Goal: Task Accomplishment & Management: Manage account settings

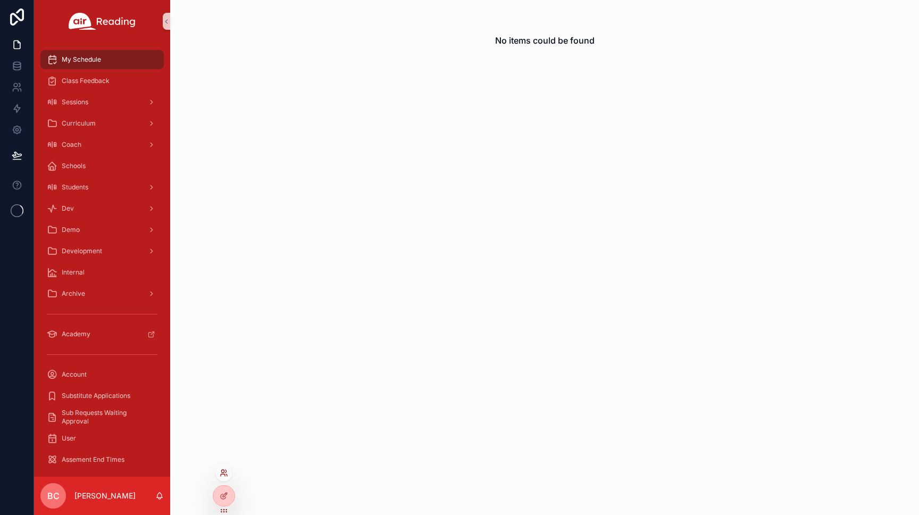
click at [225, 469] on icon at bounding box center [225, 470] width 1 height 3
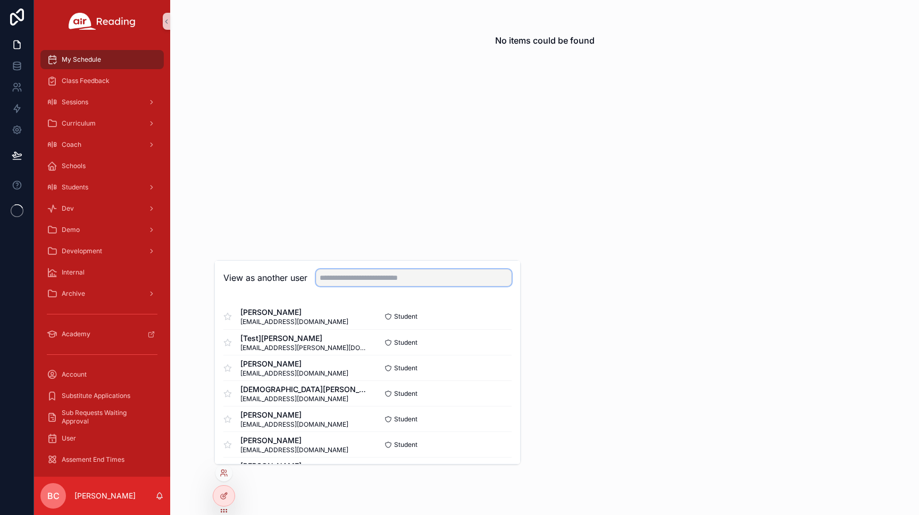
click at [369, 276] on input "text" at bounding box center [414, 277] width 196 height 17
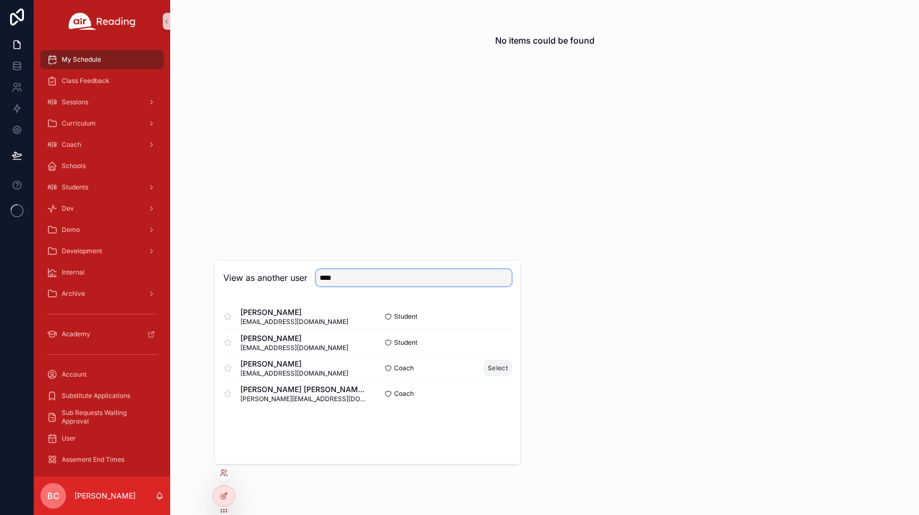
type input "****"
click at [494, 367] on button "Select" at bounding box center [498, 367] width 28 height 15
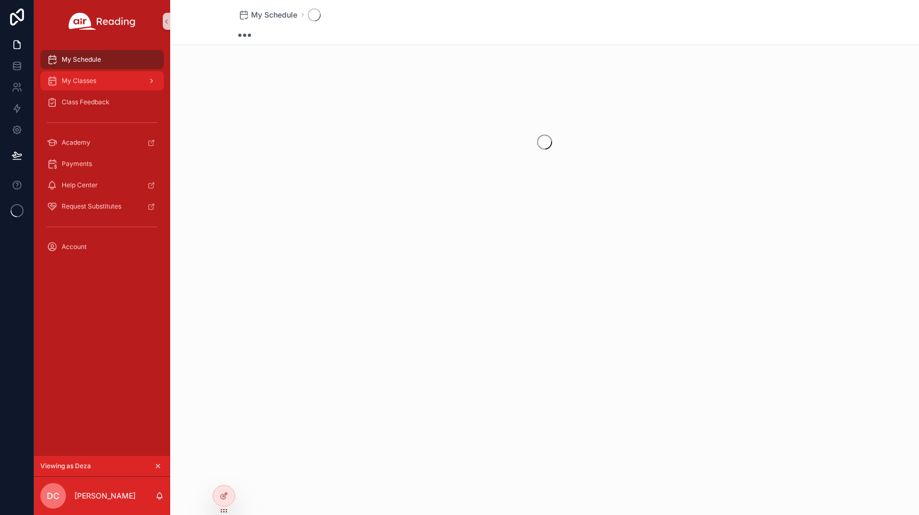
click at [99, 80] on div "My Classes" at bounding box center [102, 80] width 111 height 17
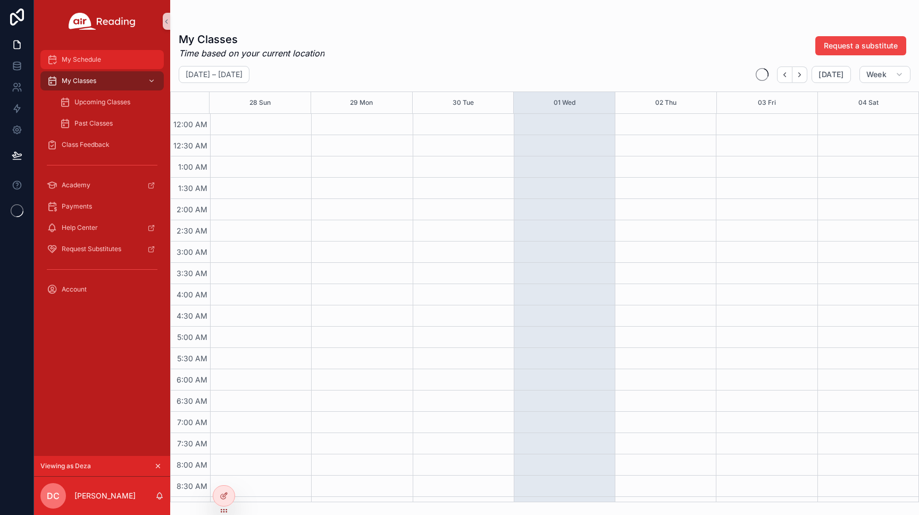
click at [103, 62] on div "My Schedule" at bounding box center [102, 59] width 111 height 17
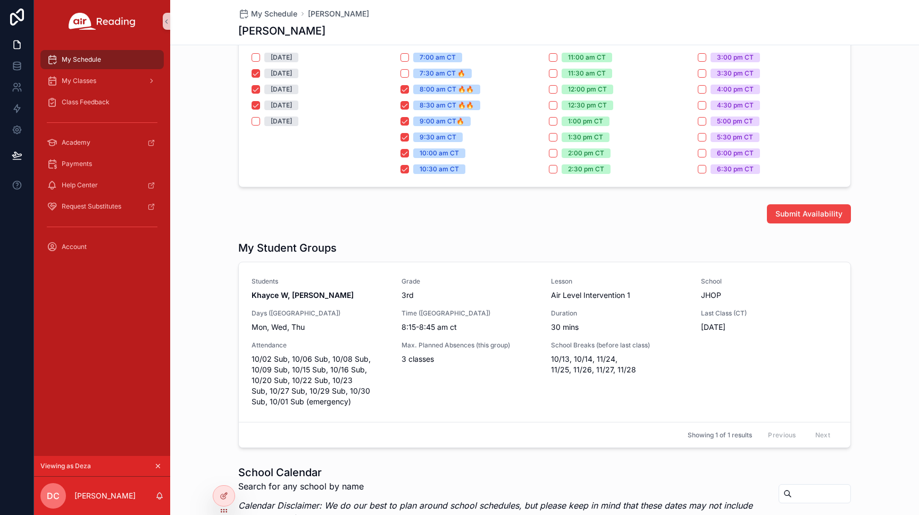
scroll to position [236, 0]
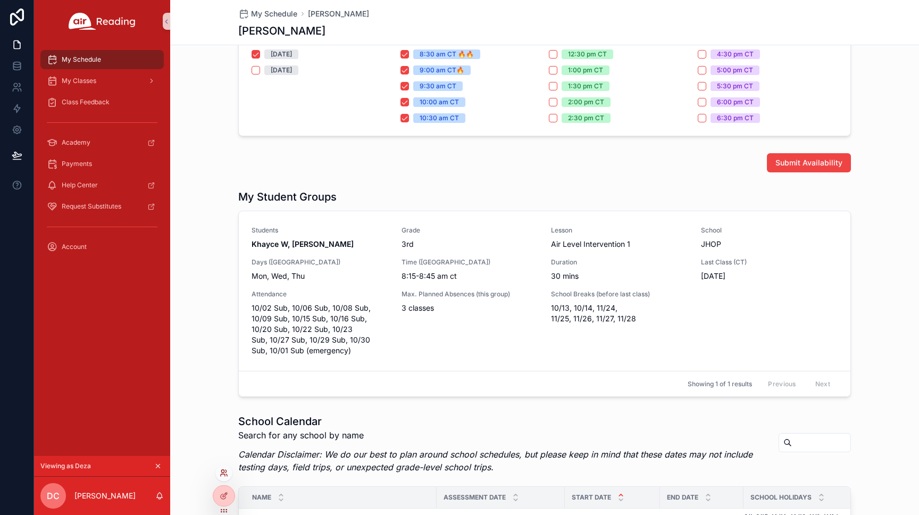
click at [223, 474] on icon at bounding box center [223, 475] width 4 height 2
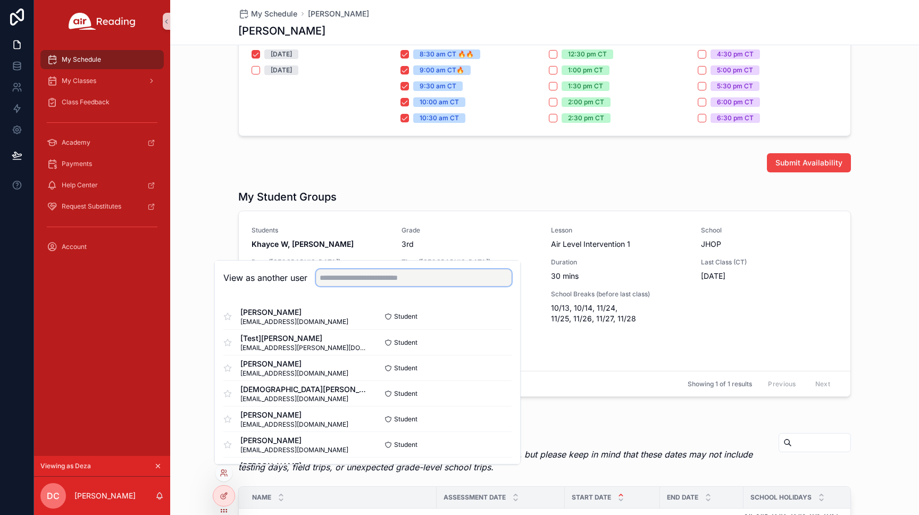
click at [354, 278] on input "text" at bounding box center [414, 277] width 196 height 17
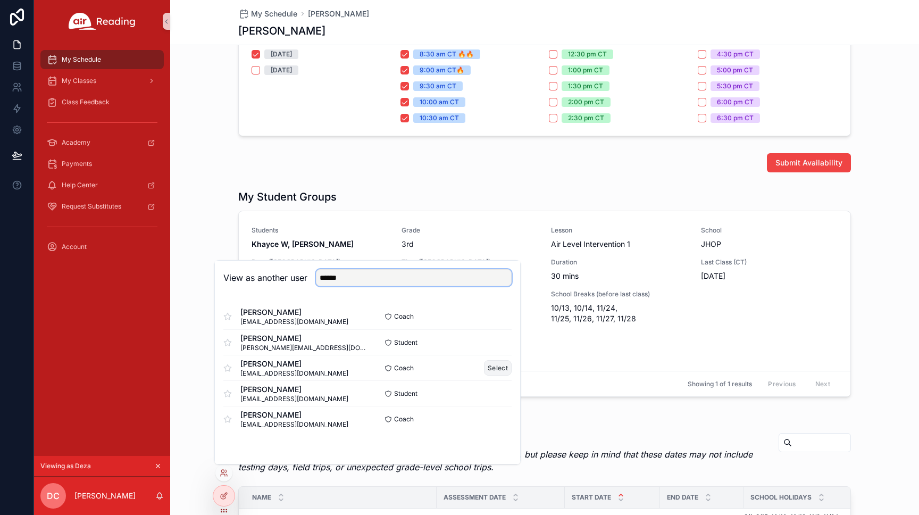
type input "******"
click at [500, 366] on button "Select" at bounding box center [498, 367] width 28 height 15
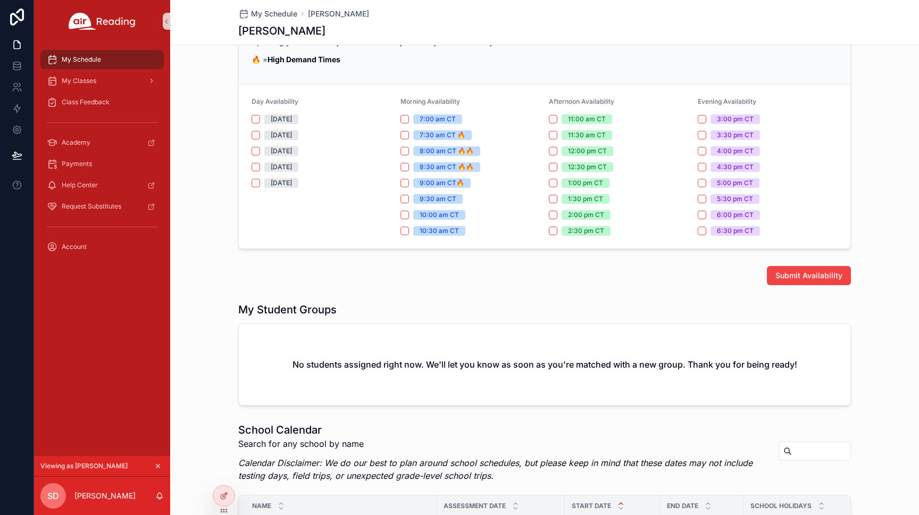
scroll to position [137, 0]
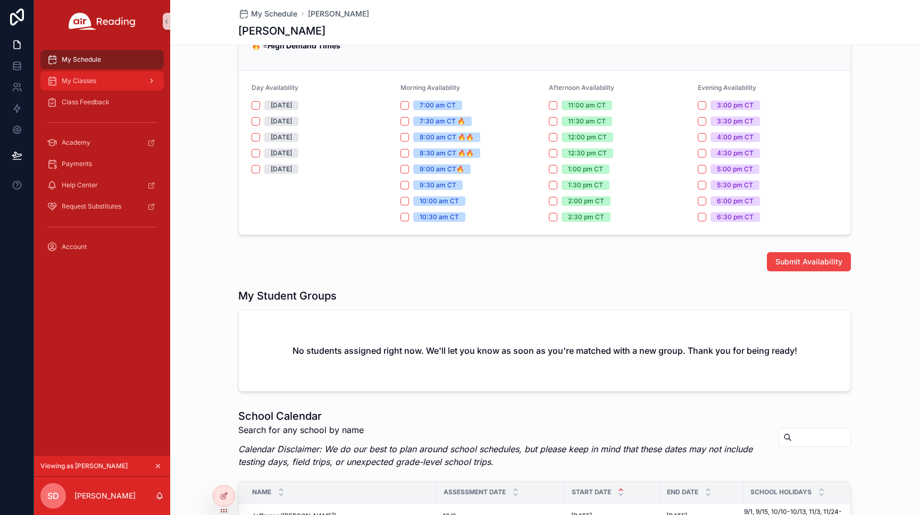
click at [93, 79] on span "My Classes" at bounding box center [79, 81] width 35 height 9
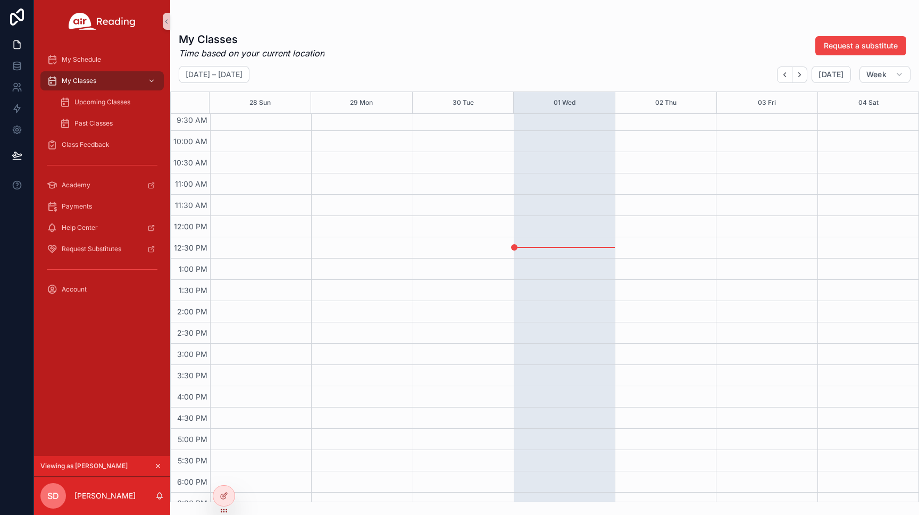
scroll to position [139, 0]
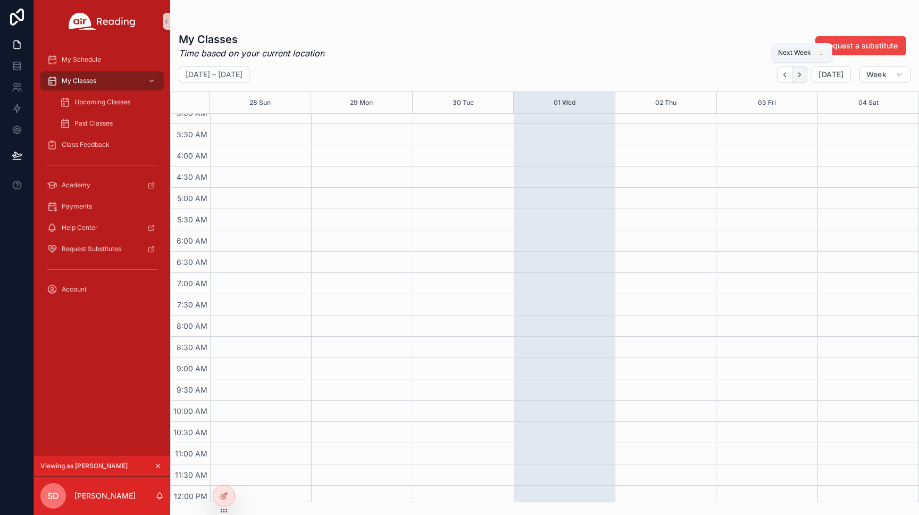
click at [798, 74] on icon "Next" at bounding box center [799, 75] width 8 height 8
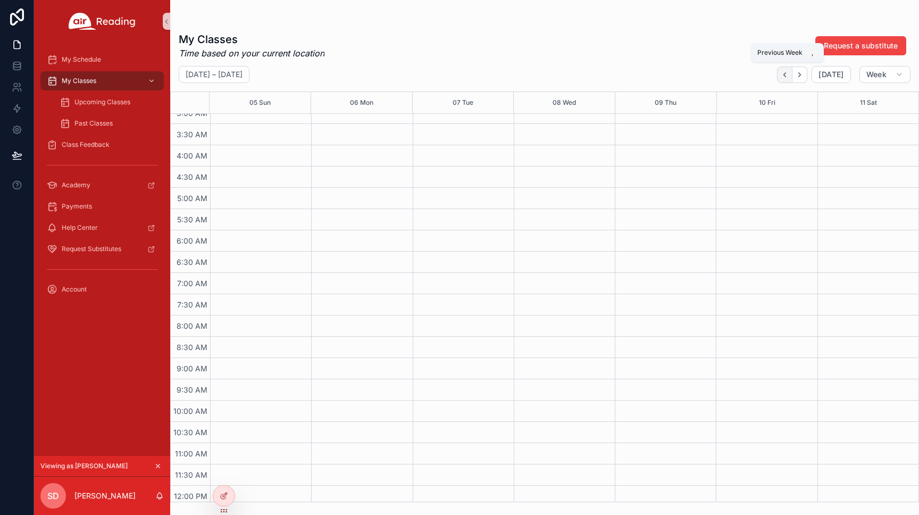
click at [783, 75] on icon "Back" at bounding box center [784, 75] width 8 height 8
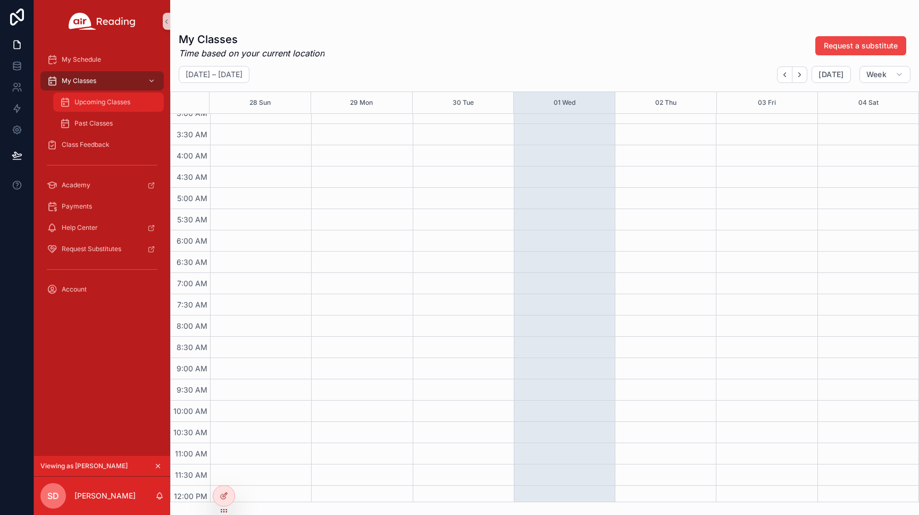
click at [106, 98] on span "Upcoming Classes" at bounding box center [102, 102] width 56 height 9
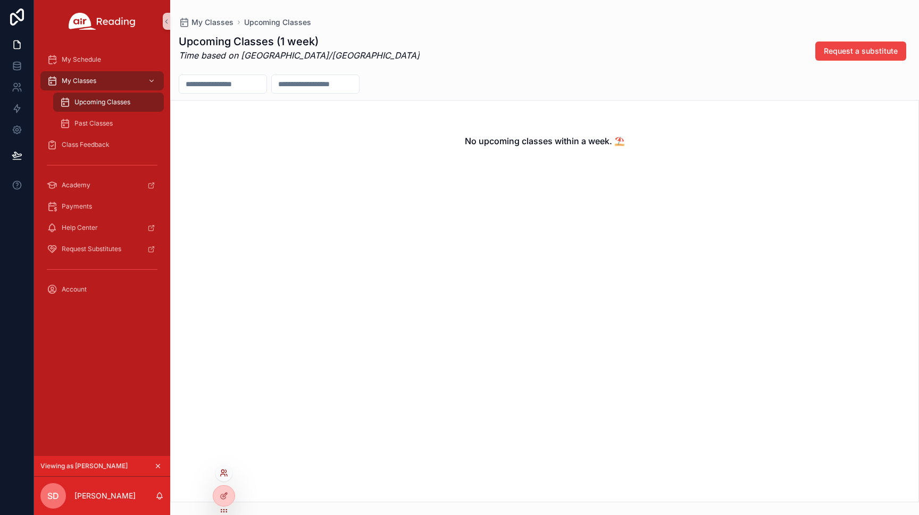
click at [223, 468] on icon at bounding box center [224, 472] width 9 height 9
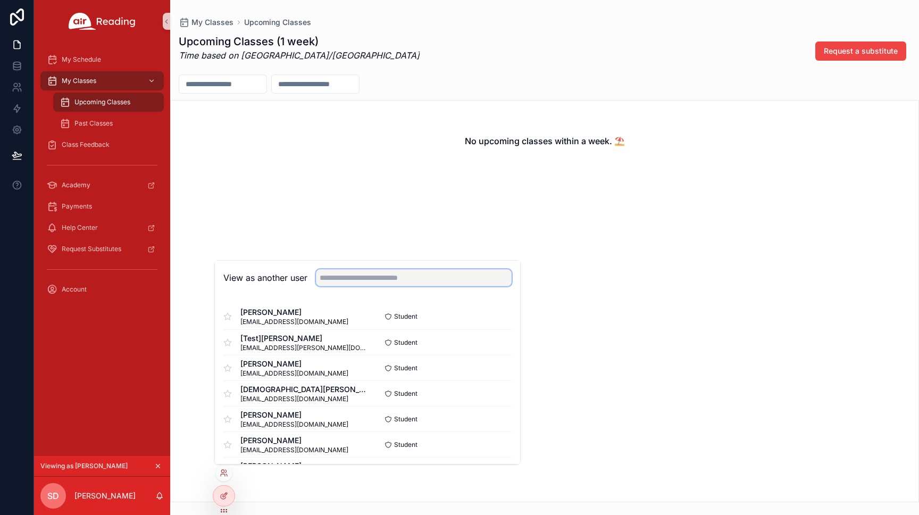
click at [347, 280] on input "text" at bounding box center [414, 277] width 196 height 17
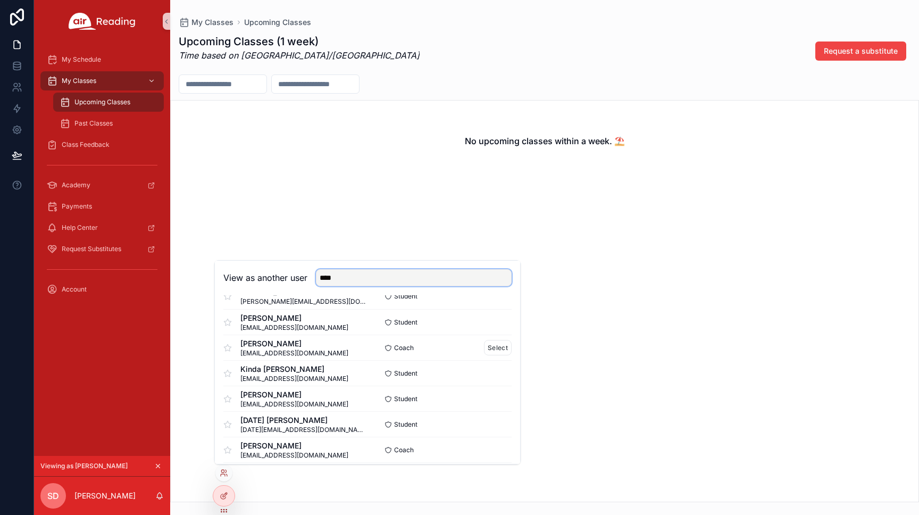
scroll to position [53, 0]
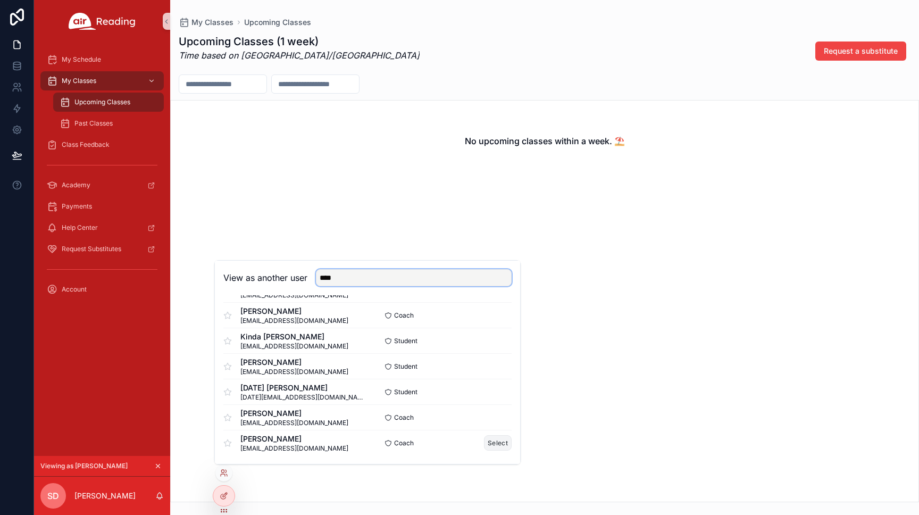
type input "****"
click at [497, 442] on button "Select" at bounding box center [498, 442] width 28 height 15
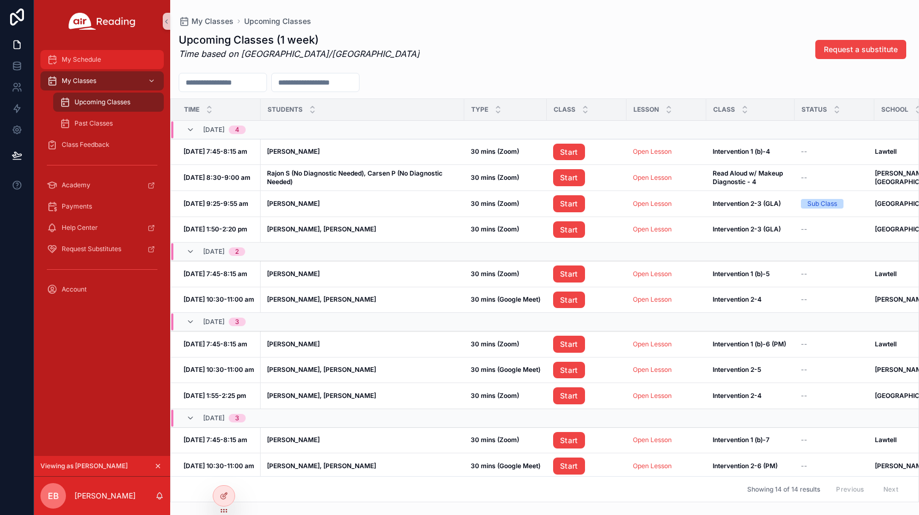
click at [102, 61] on div "My Schedule" at bounding box center [102, 59] width 111 height 17
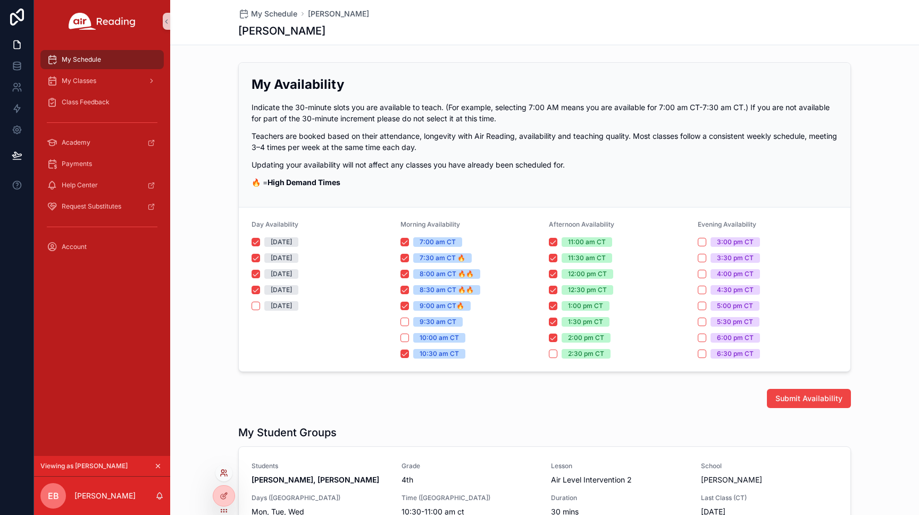
click at [222, 472] on icon at bounding box center [222, 470] width 3 height 3
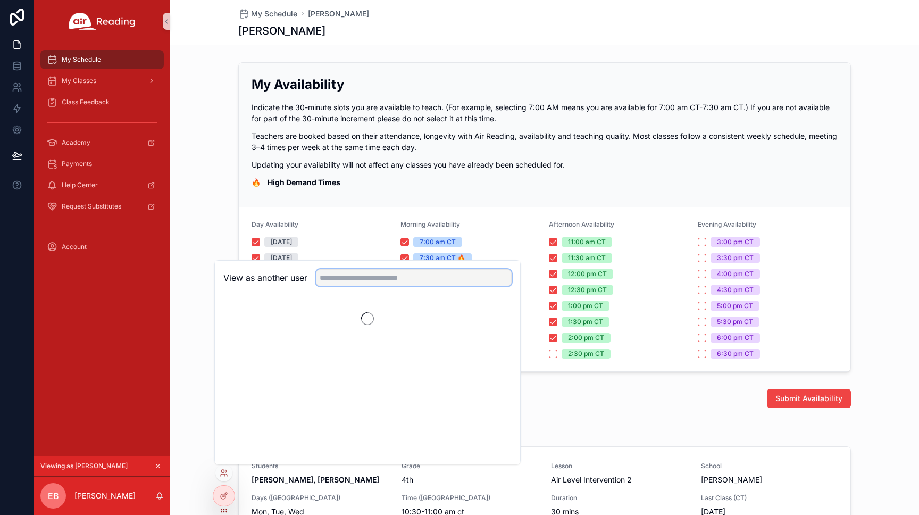
click at [352, 279] on input "text" at bounding box center [414, 277] width 196 height 17
type input "******"
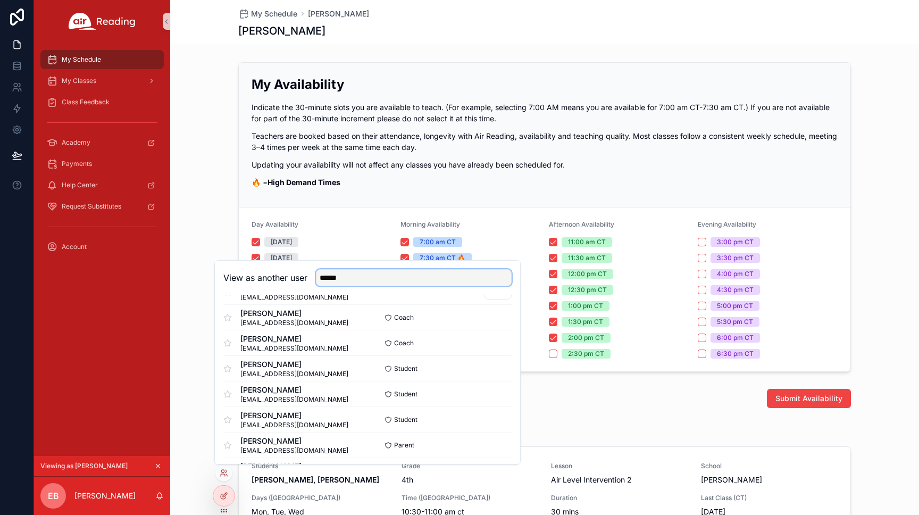
scroll to position [78, 0]
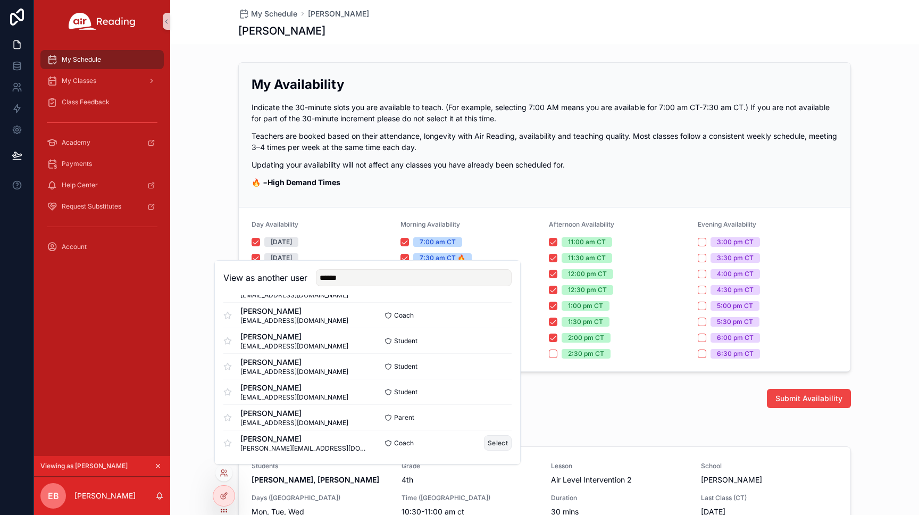
click at [494, 446] on button "Select" at bounding box center [498, 442] width 28 height 15
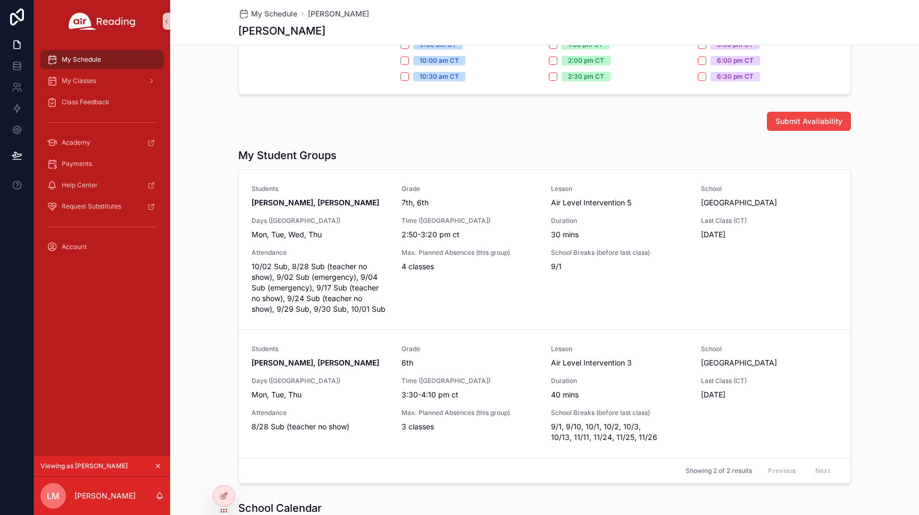
scroll to position [277, 0]
